Goal: Navigation & Orientation: Find specific page/section

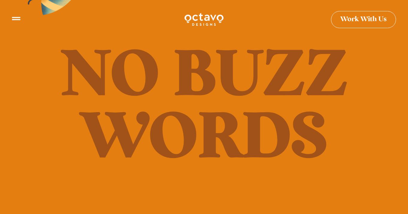
click at [13, 19] on icon at bounding box center [16, 16] width 8 height 8
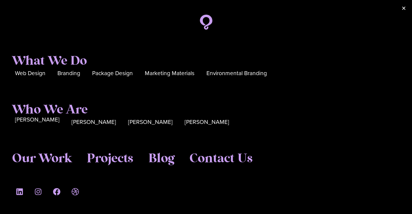
click at [24, 124] on span "[PERSON_NAME]" at bounding box center [37, 119] width 45 height 9
click at [72, 123] on span "[PERSON_NAME]" at bounding box center [94, 119] width 45 height 9
click at [128, 125] on div "[PERSON_NAME]" at bounding box center [150, 122] width 45 height 10
click at [185, 122] on span "[PERSON_NAME]" at bounding box center [207, 119] width 45 height 9
click at [128, 121] on span "[PERSON_NAME]" at bounding box center [150, 119] width 45 height 9
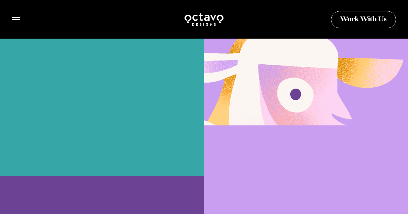
scroll to position [659, 0]
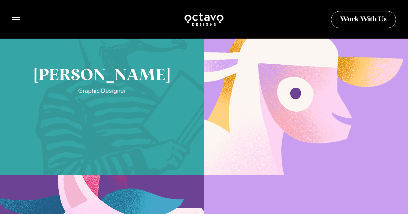
click at [120, 113] on link "Cory McNamee" at bounding box center [102, 85] width 204 height 180
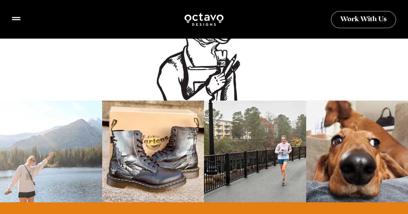
scroll to position [508, 0]
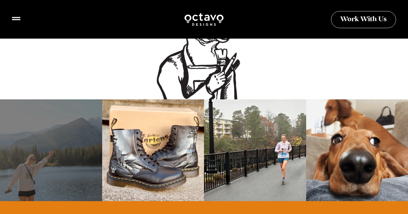
click at [80, 131] on div at bounding box center [51, 150] width 102 height 102
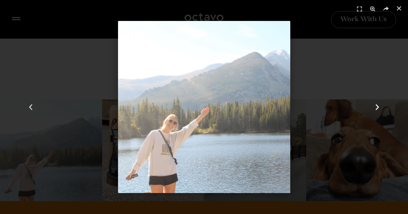
click at [377, 108] on icon "Next slide" at bounding box center [376, 106] width 7 height 7
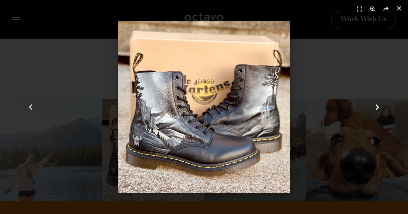
click at [377, 108] on icon "Next slide" at bounding box center [376, 106] width 7 height 7
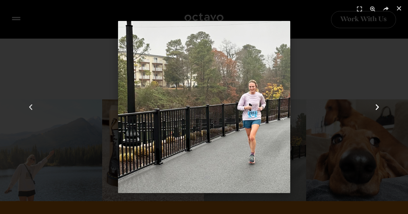
click at [377, 108] on icon "Next slide" at bounding box center [376, 106] width 7 height 7
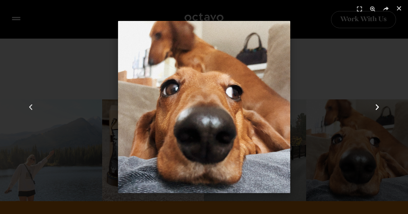
click at [370, 58] on div "Next" at bounding box center [376, 107] width 61 height 214
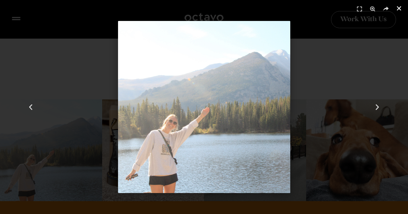
click at [399, 8] on icon "Close (Esc)" at bounding box center [399, 8] width 6 height 6
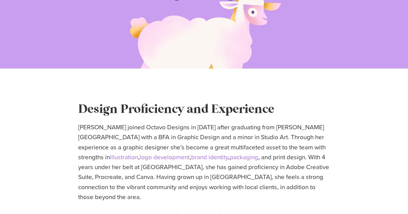
scroll to position [0, 0]
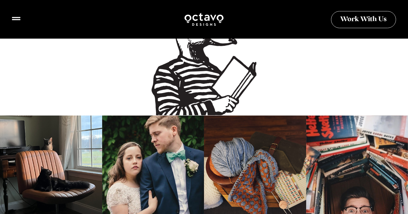
scroll to position [454, 0]
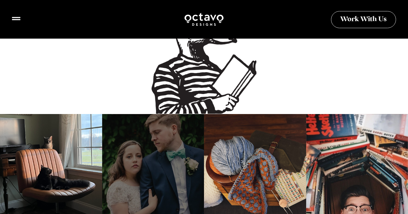
click at [162, 126] on div at bounding box center [153, 165] width 102 height 102
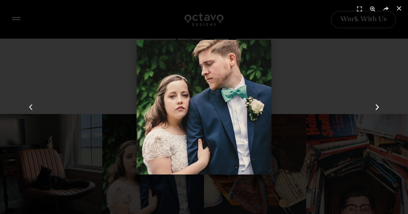
click at [374, 105] on icon "Next slide" at bounding box center [376, 106] width 7 height 7
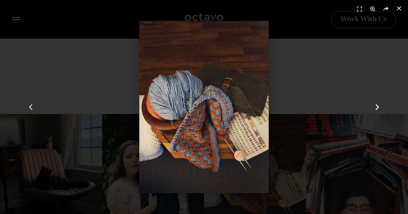
click at [374, 105] on icon "Next slide" at bounding box center [376, 106] width 7 height 7
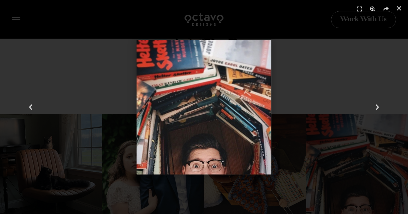
click at [343, 66] on div "4 / 4" at bounding box center [204, 107] width 366 height 172
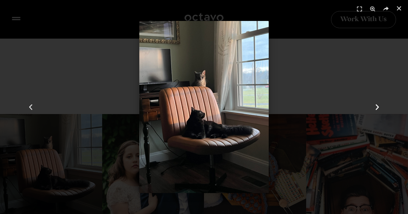
click at [349, 80] on div "Next" at bounding box center [376, 107] width 61 height 214
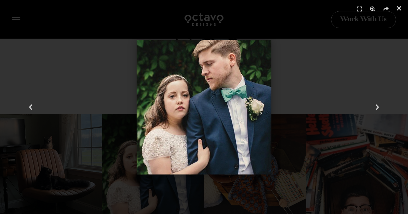
click at [400, 10] on use "Close (Esc)" at bounding box center [398, 8] width 4 height 4
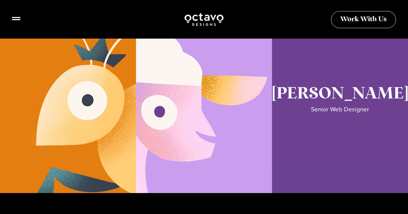
scroll to position [1125, 0]
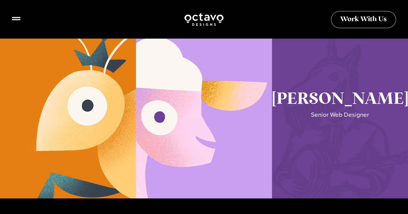
click at [308, 93] on link "Seth Glass" at bounding box center [340, 109] width 136 height 180
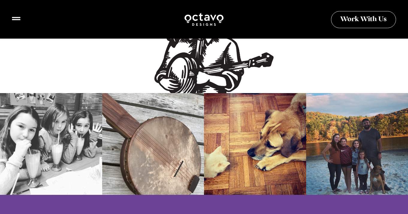
scroll to position [882, 0]
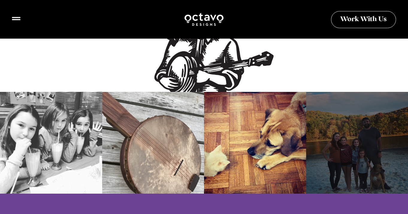
click at [376, 97] on div at bounding box center [357, 143] width 102 height 102
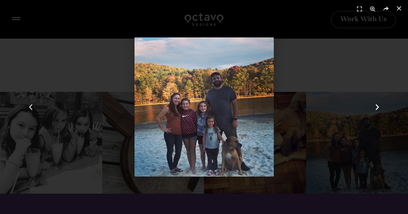
click at [365, 51] on div "Next" at bounding box center [376, 107] width 61 height 214
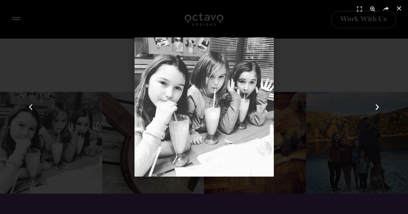
click at [373, 104] on icon "Next slide" at bounding box center [376, 106] width 7 height 7
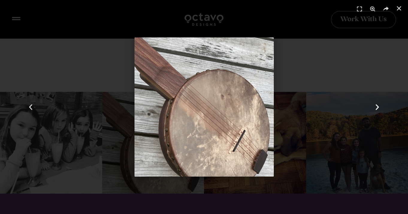
click at [373, 104] on icon "Next slide" at bounding box center [376, 106] width 7 height 7
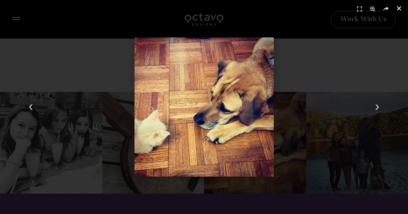
click at [397, 7] on use "Close (Esc)" at bounding box center [398, 8] width 4 height 4
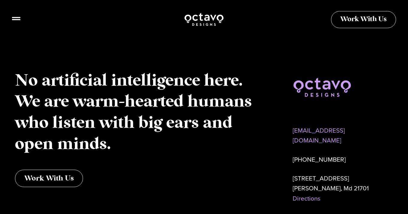
scroll to position [1865, 0]
